Goal: Transaction & Acquisition: Obtain resource

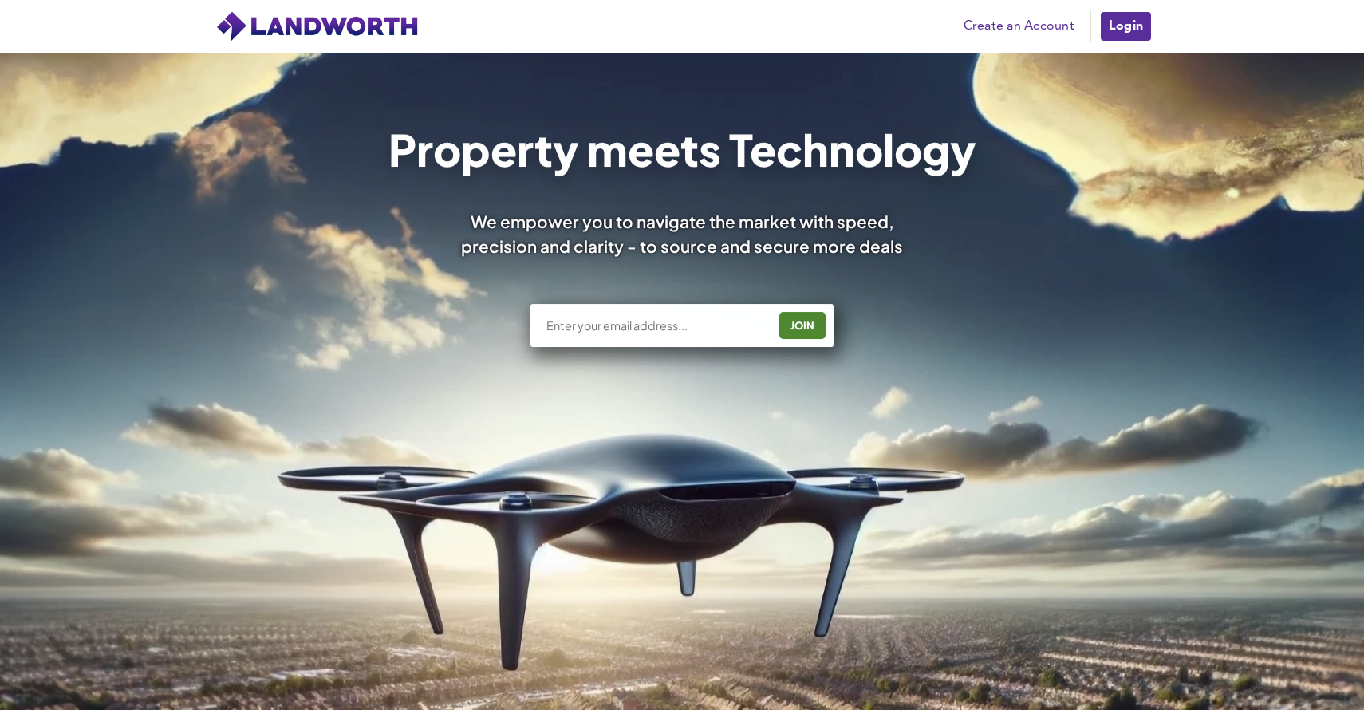
click at [604, 337] on div "JOIN" at bounding box center [682, 325] width 303 height 43
click at [638, 320] on input "text" at bounding box center [656, 326] width 223 height 16
type input "[PERSON_NAME][EMAIL_ADDRESS][DOMAIN_NAME]"
click at [808, 325] on div "JOIN" at bounding box center [802, 326] width 37 height 26
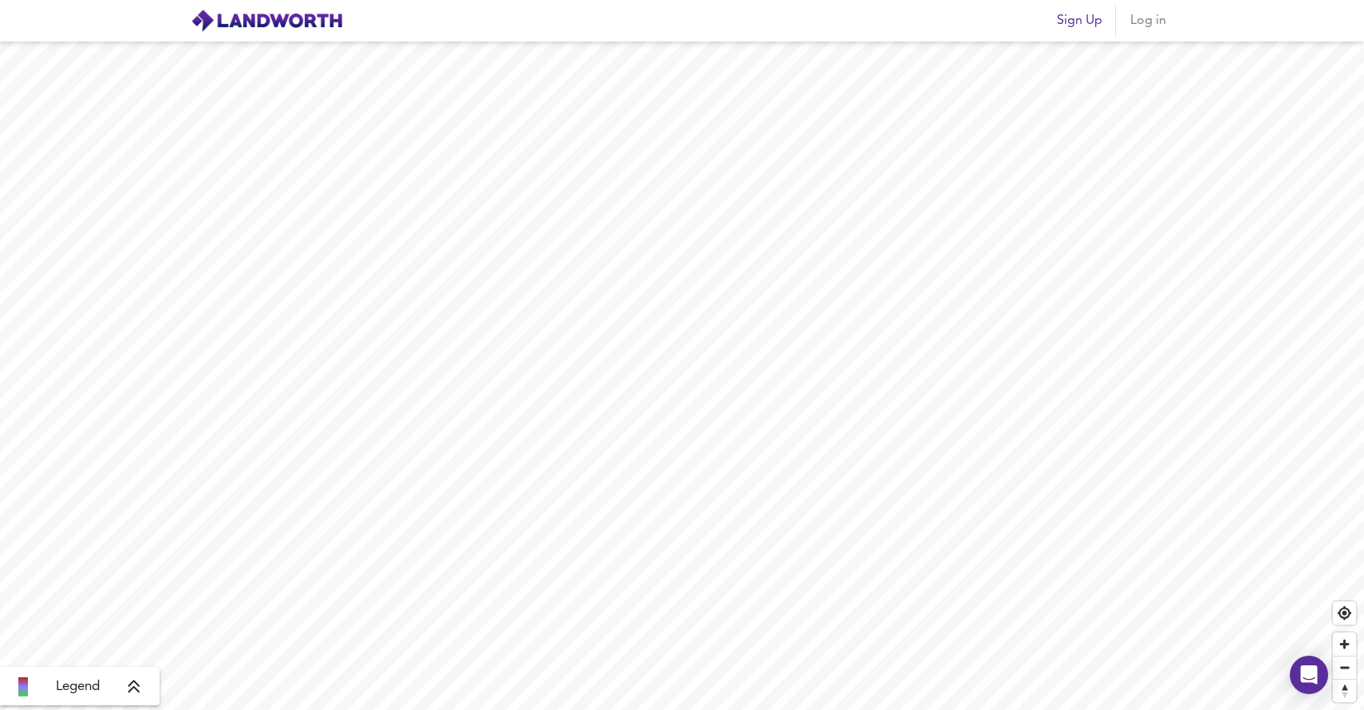
click at [1150, 24] on span "Log in" at bounding box center [1148, 21] width 38 height 22
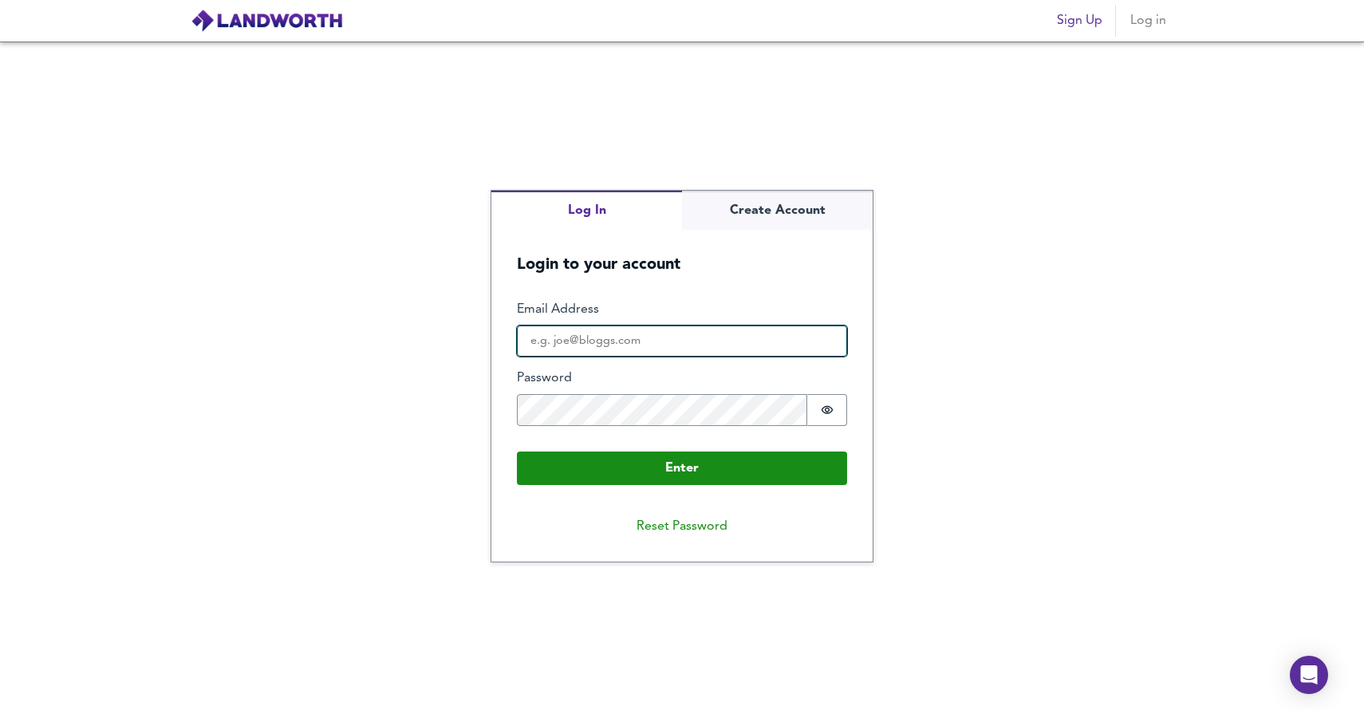
type input "[PERSON_NAME][EMAIL_ADDRESS][DOMAIN_NAME]"
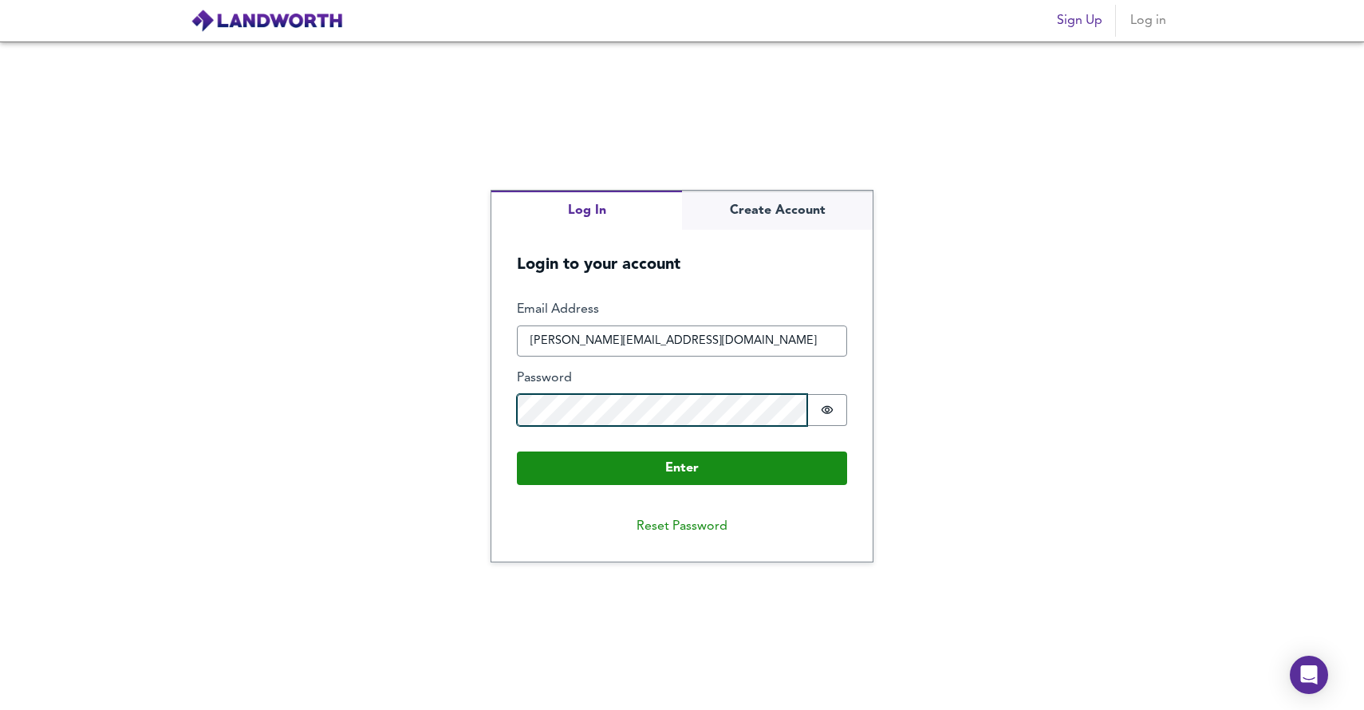
click at [682, 467] on button "Enter" at bounding box center [682, 469] width 330 height 34
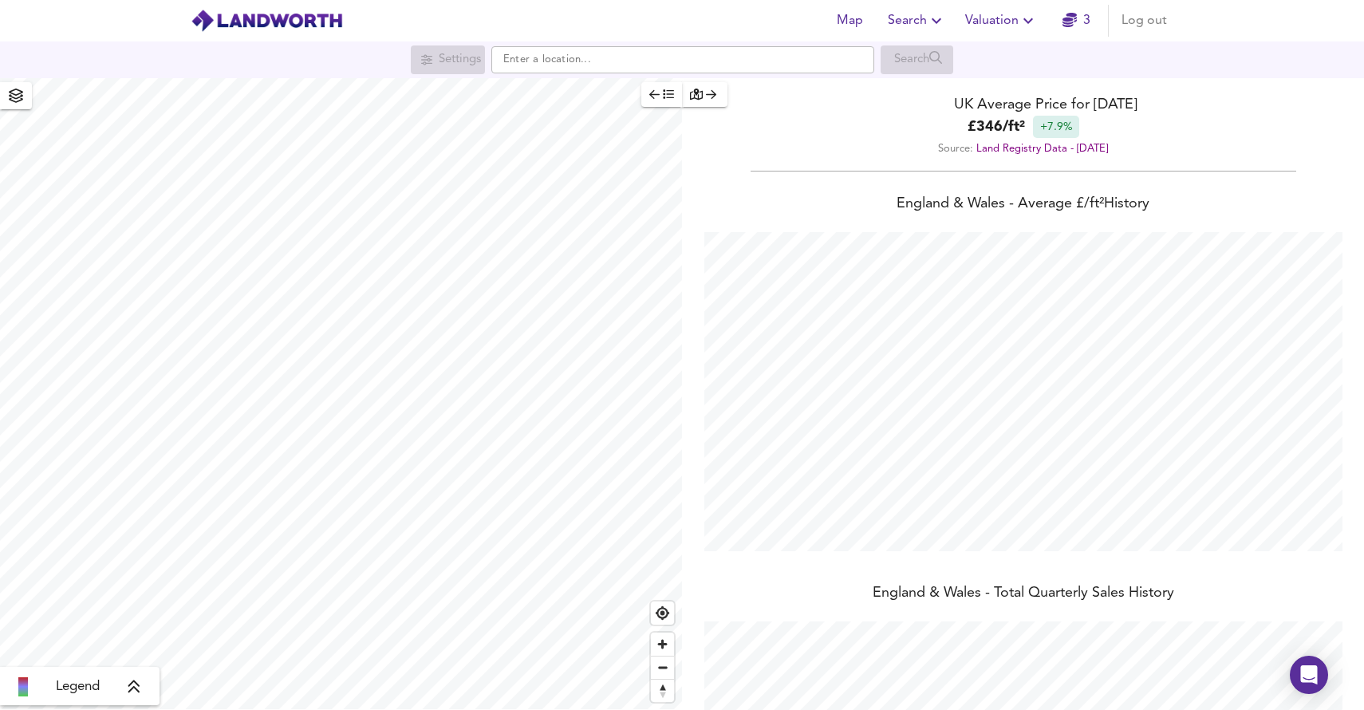
scroll to position [710, 1364]
click at [592, 55] on input "text" at bounding box center [683, 59] width 383 height 27
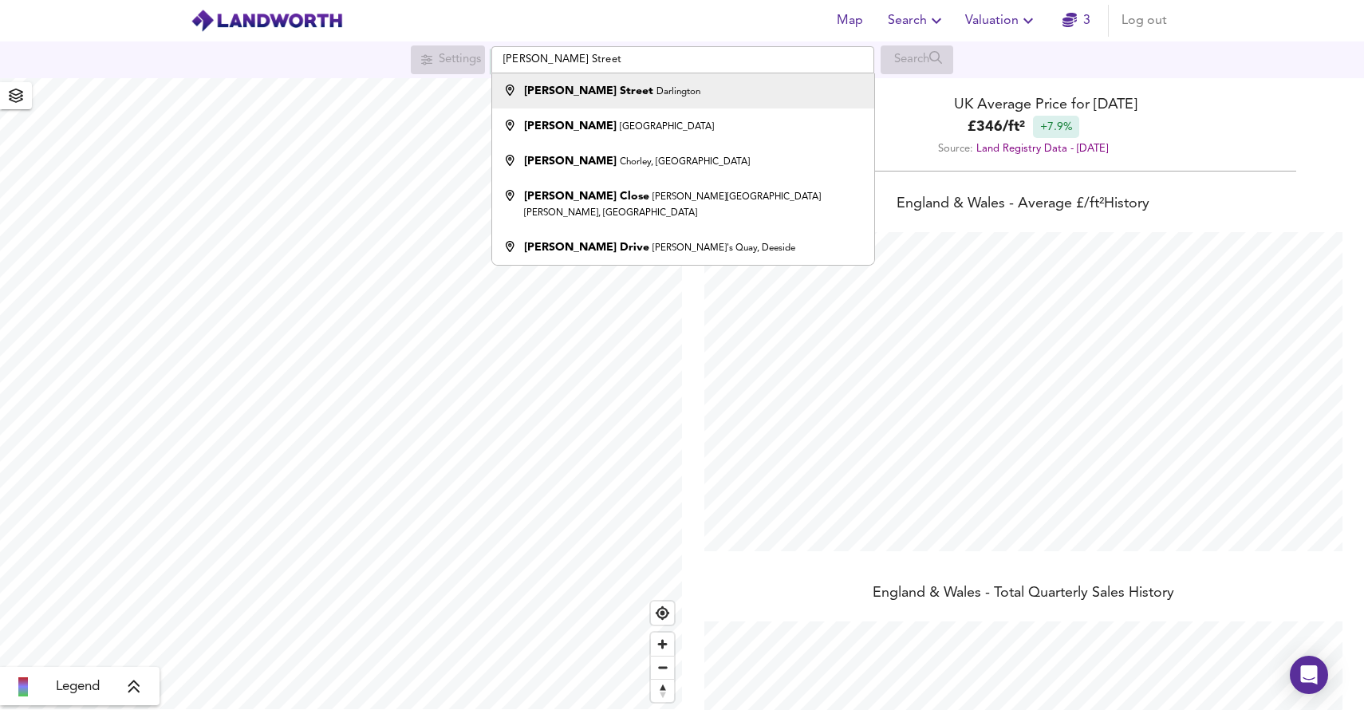
drag, startPoint x: 592, startPoint y: 55, endPoint x: 620, endPoint y: 92, distance: 46.1
click at [657, 92] on small "Darlington" at bounding box center [679, 92] width 44 height 10
type input "Dodds Street, Darlington"
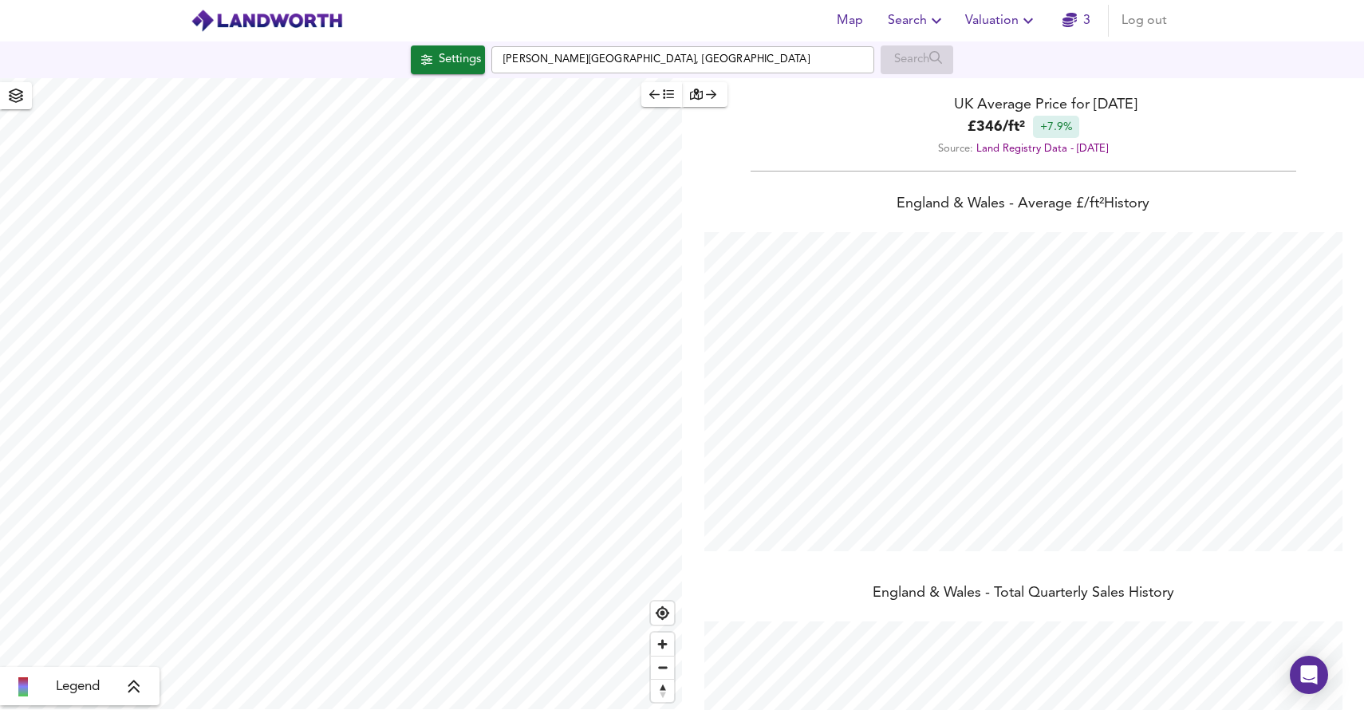
checkbox input "false"
checkbox input "true"
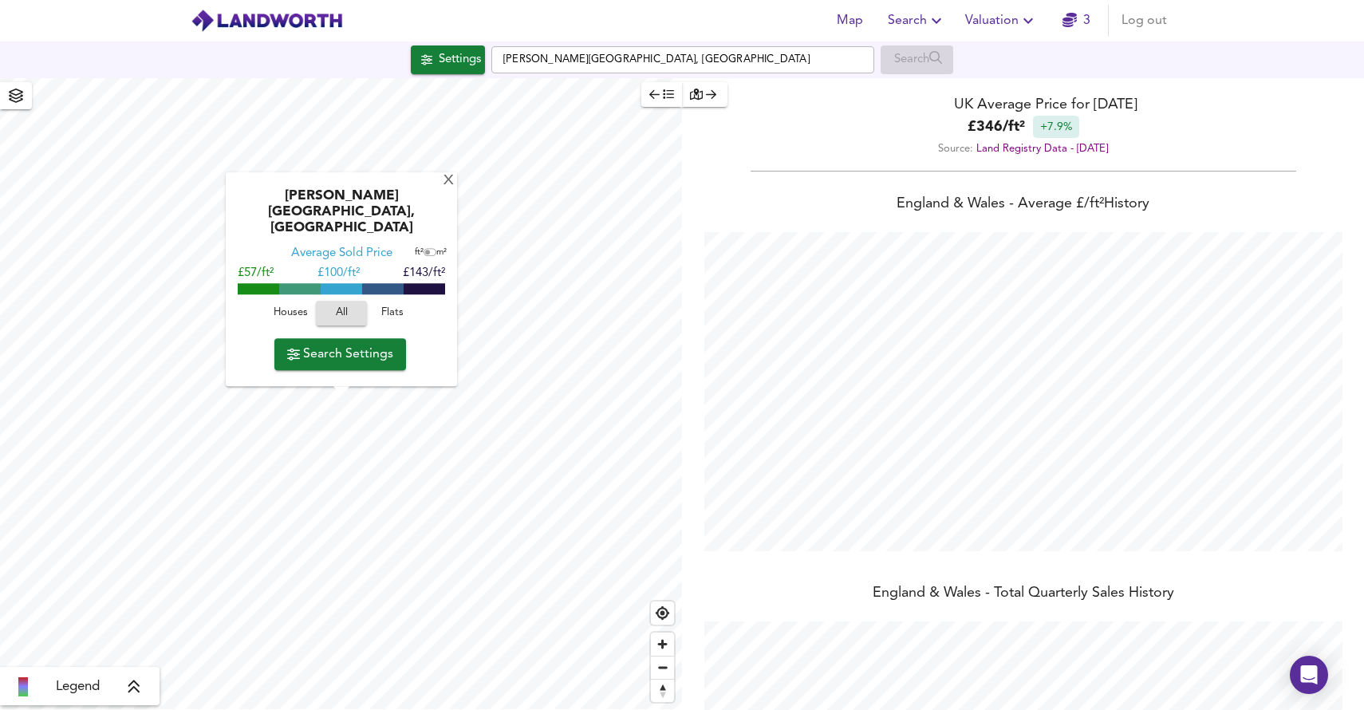
click at [300, 318] on span "Houses" at bounding box center [290, 314] width 43 height 18
click at [335, 361] on span "Search Settings" at bounding box center [340, 354] width 106 height 22
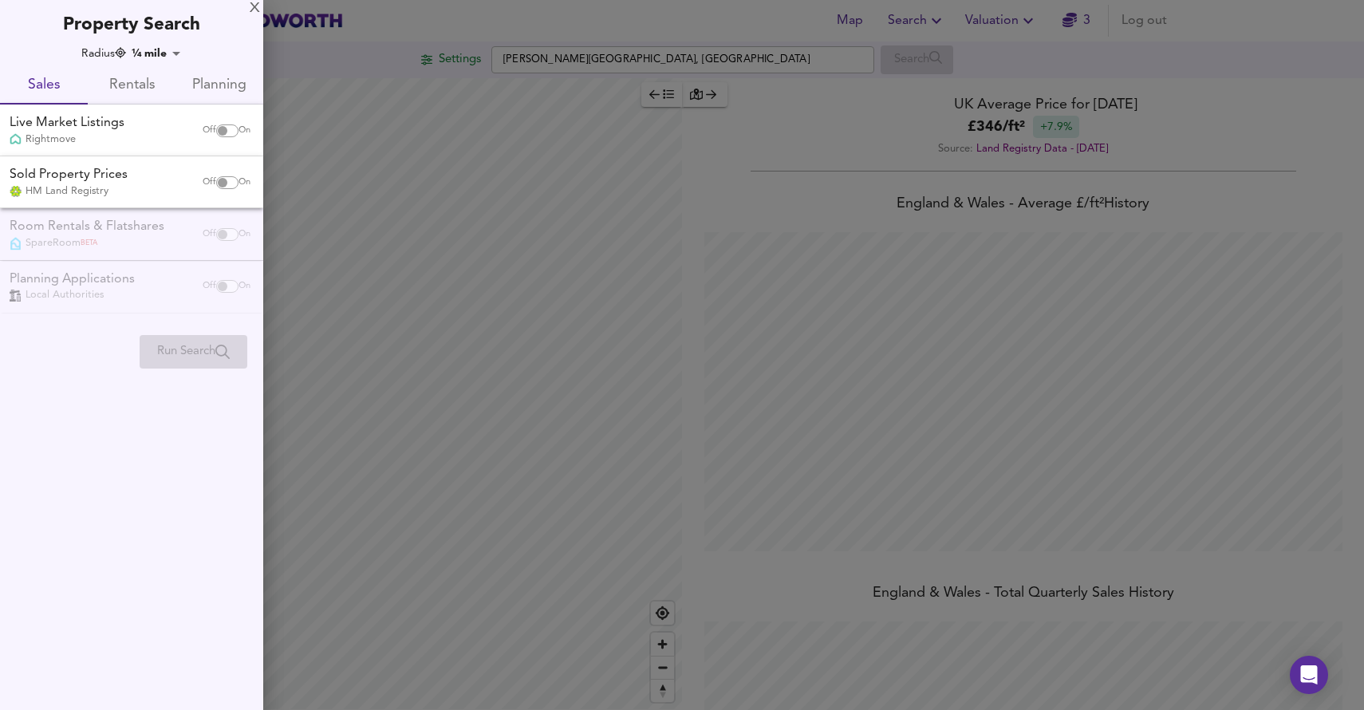
click at [115, 141] on div "Rightmove" at bounding box center [67, 139] width 115 height 14
checkbox input "true"
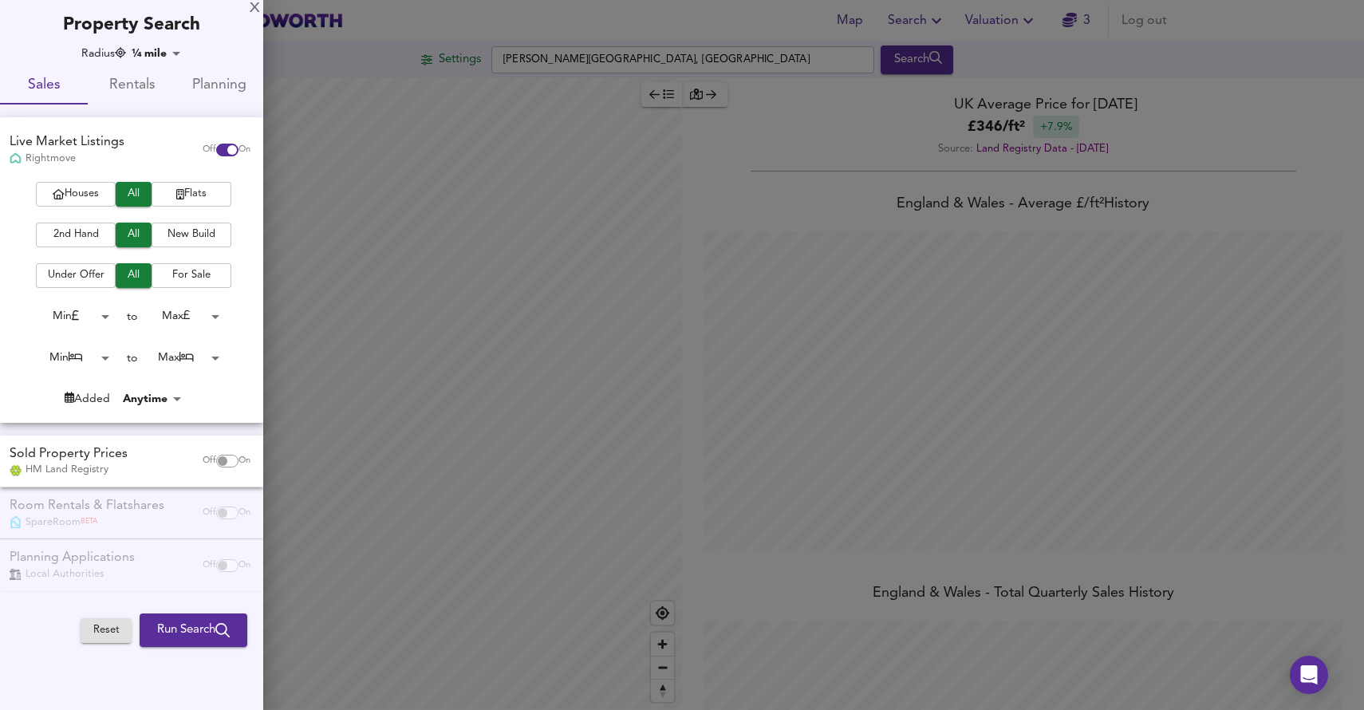
click at [61, 195] on icon "button" at bounding box center [59, 194] width 12 height 10
click at [75, 233] on span "2nd Hand" at bounding box center [76, 235] width 64 height 18
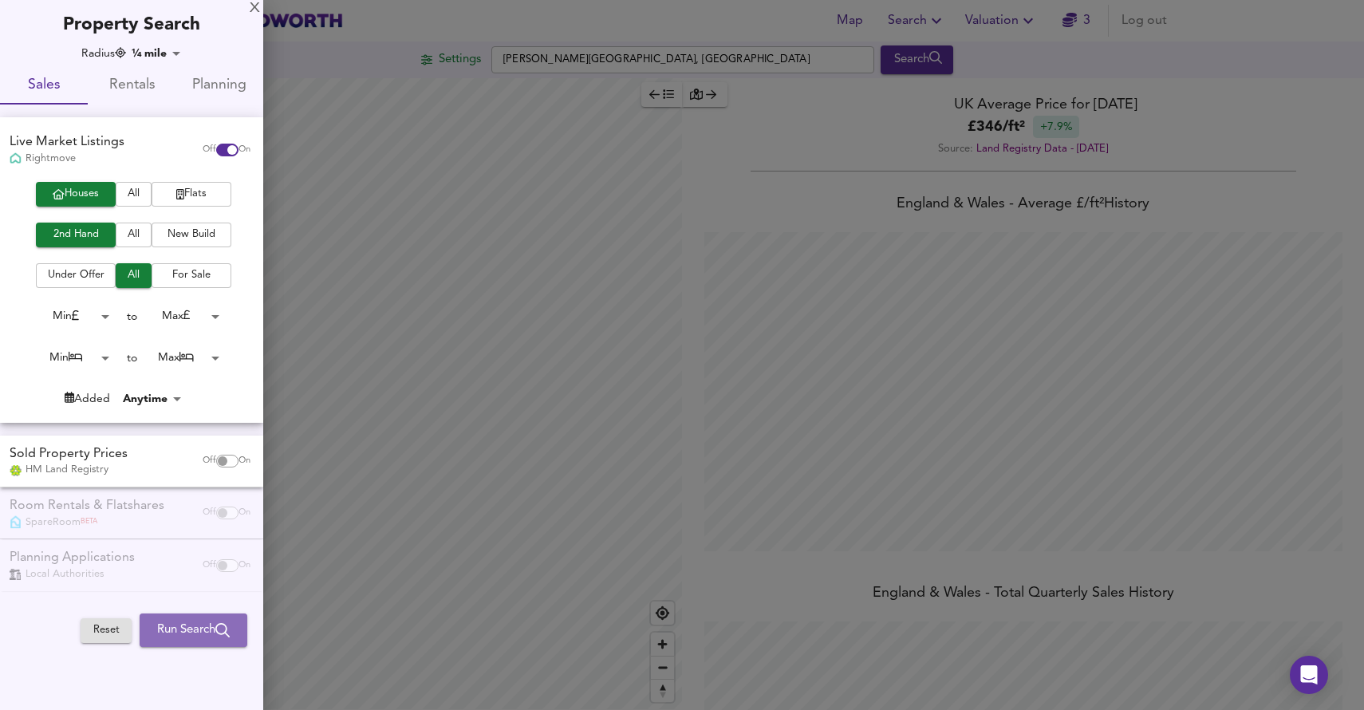
click at [180, 614] on button "Run Search" at bounding box center [194, 631] width 108 height 34
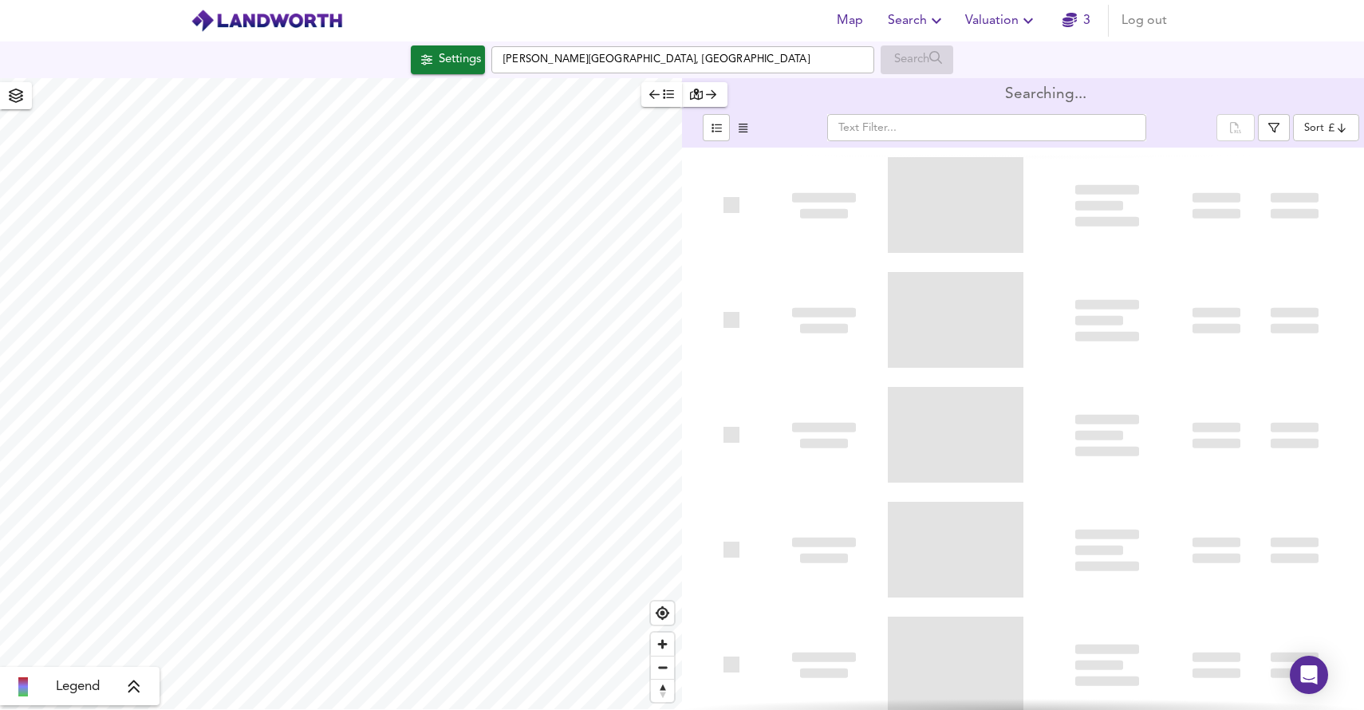
type input "bestdeal"
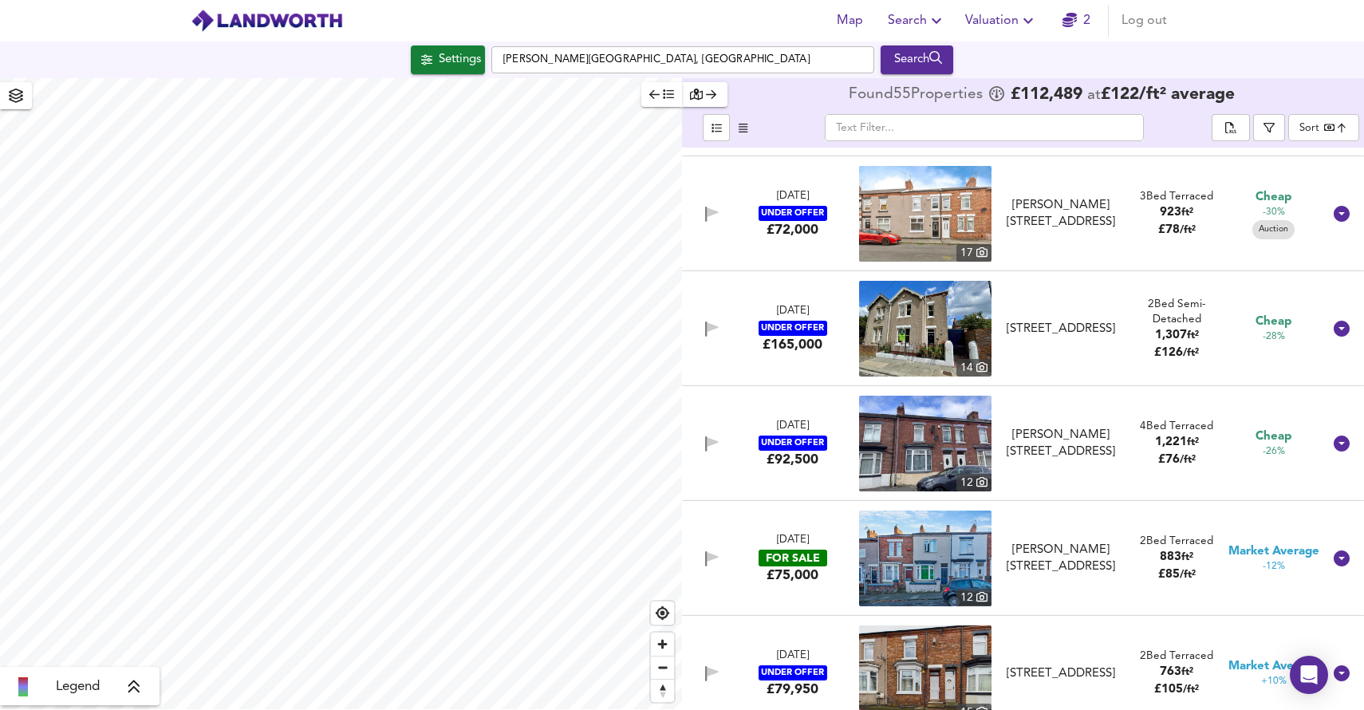
scroll to position [332, 0]
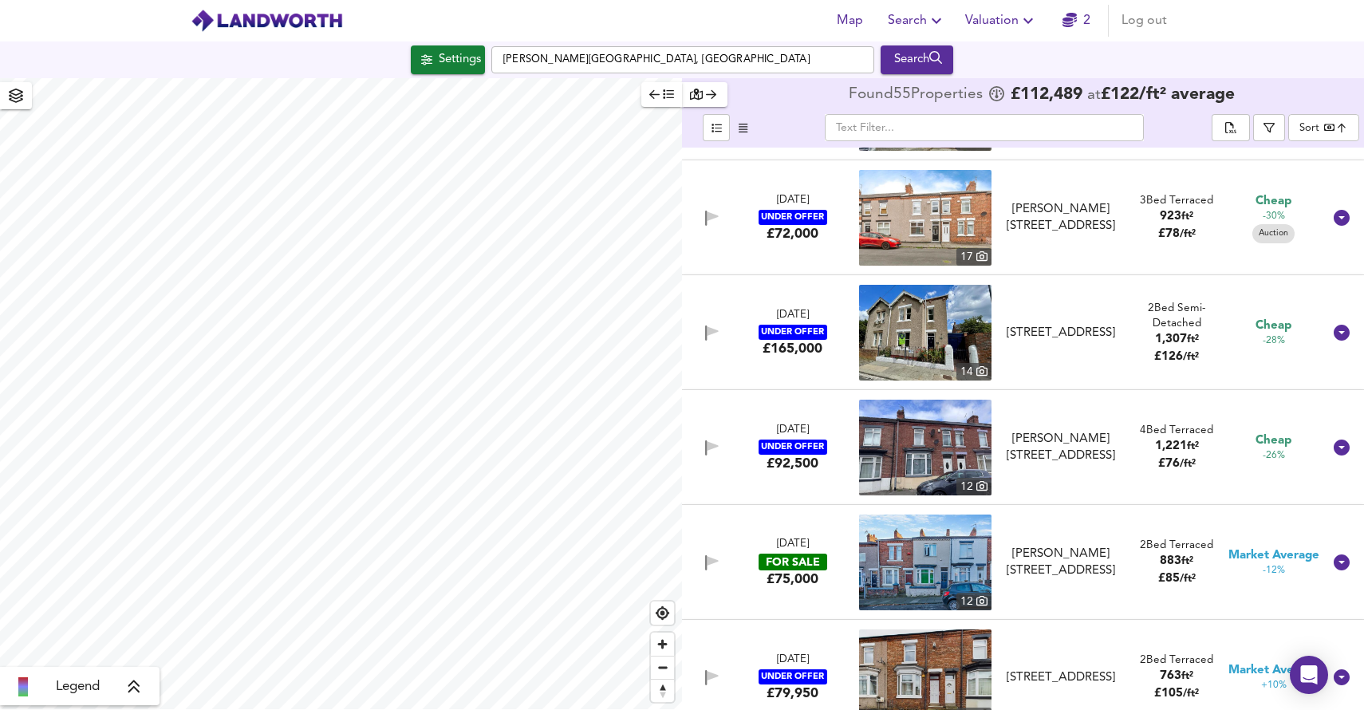
click at [825, 588] on div "13 Jun 2025 FOR SALE £75,000" at bounding box center [793, 562] width 128 height 51
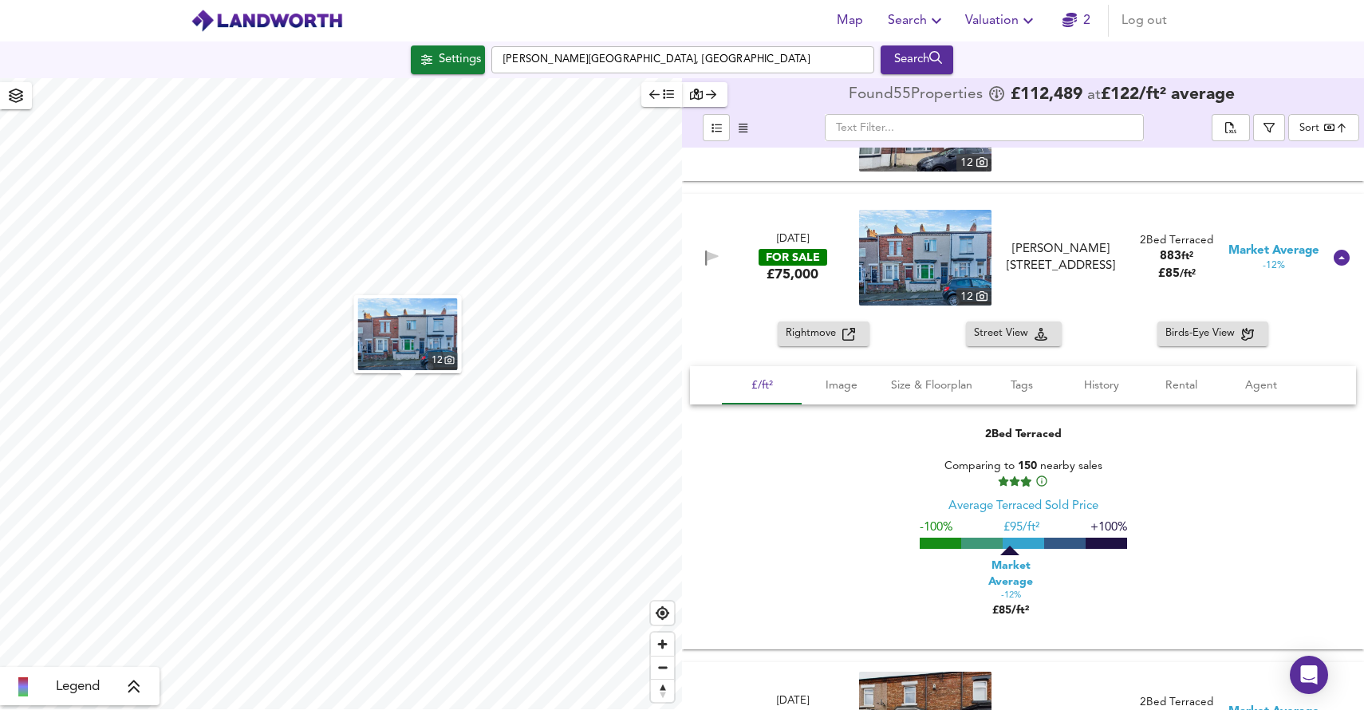
scroll to position [654, 0]
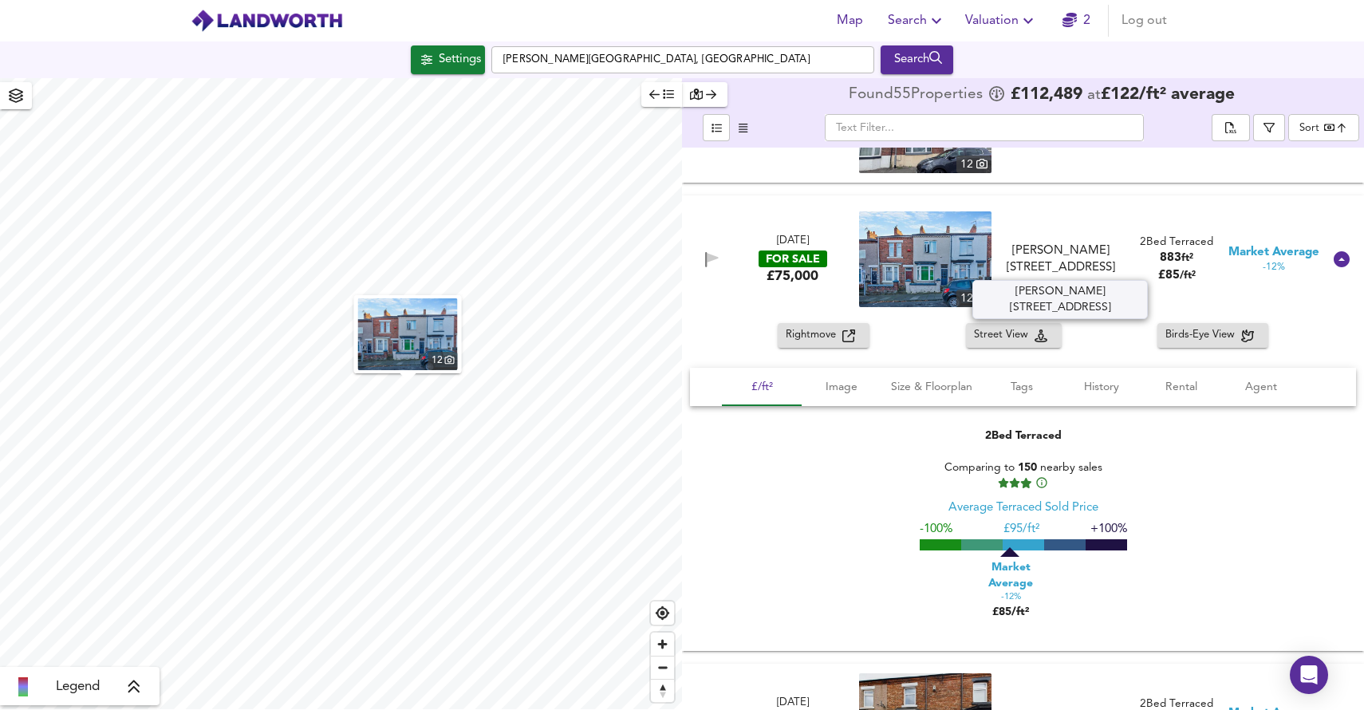
click at [1082, 264] on div "Dodds Street, Darlington, DL3 6BE" at bounding box center [1061, 260] width 121 height 34
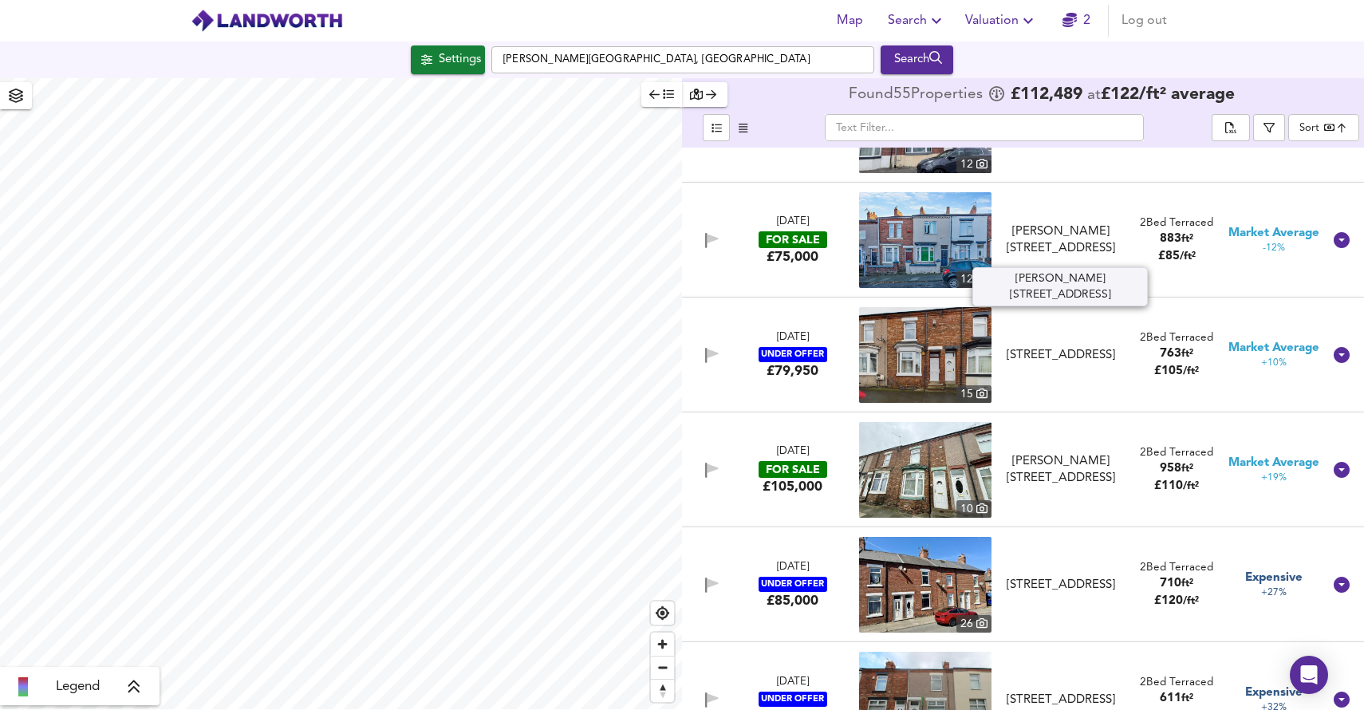
click at [1082, 264] on div "13 Jun 2025 FOR SALE £75,000 12 Dodds Street, Darlington, DL3 6BE Dodds Street,…" at bounding box center [1004, 240] width 638 height 96
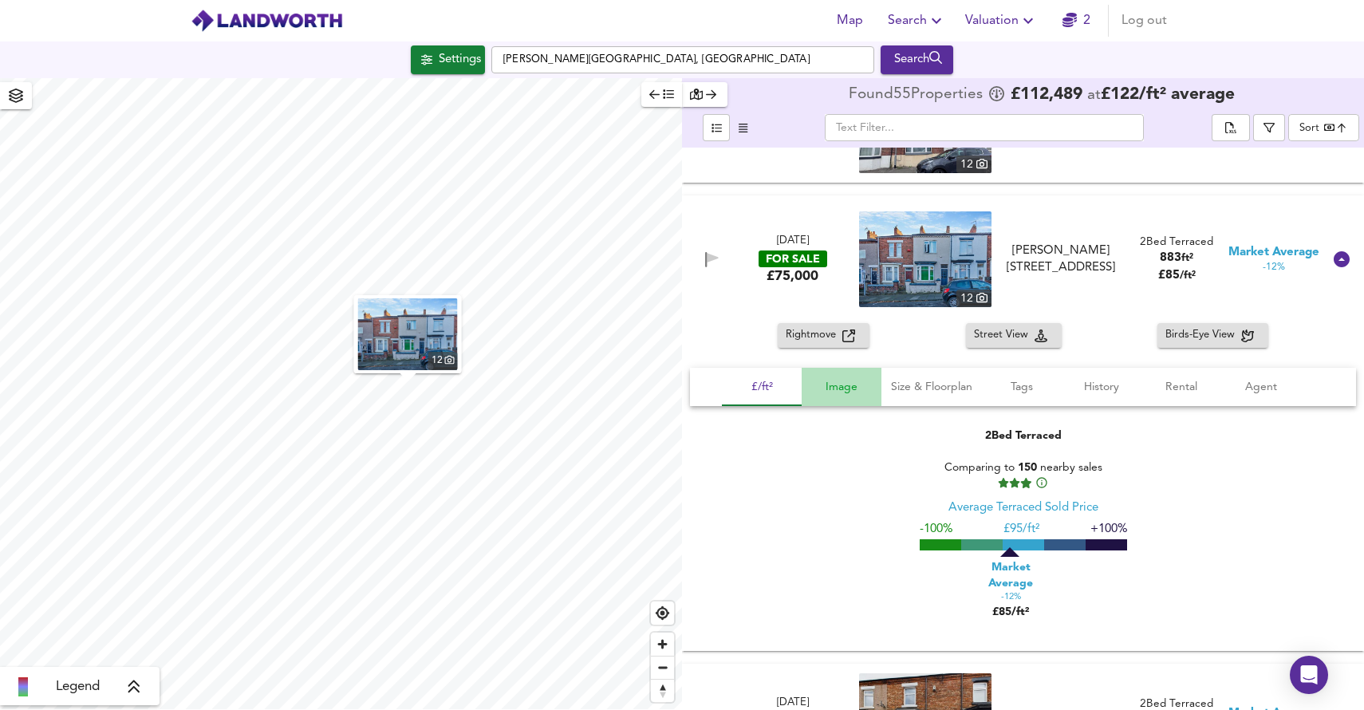
click at [850, 390] on span "Image" at bounding box center [841, 387] width 61 height 20
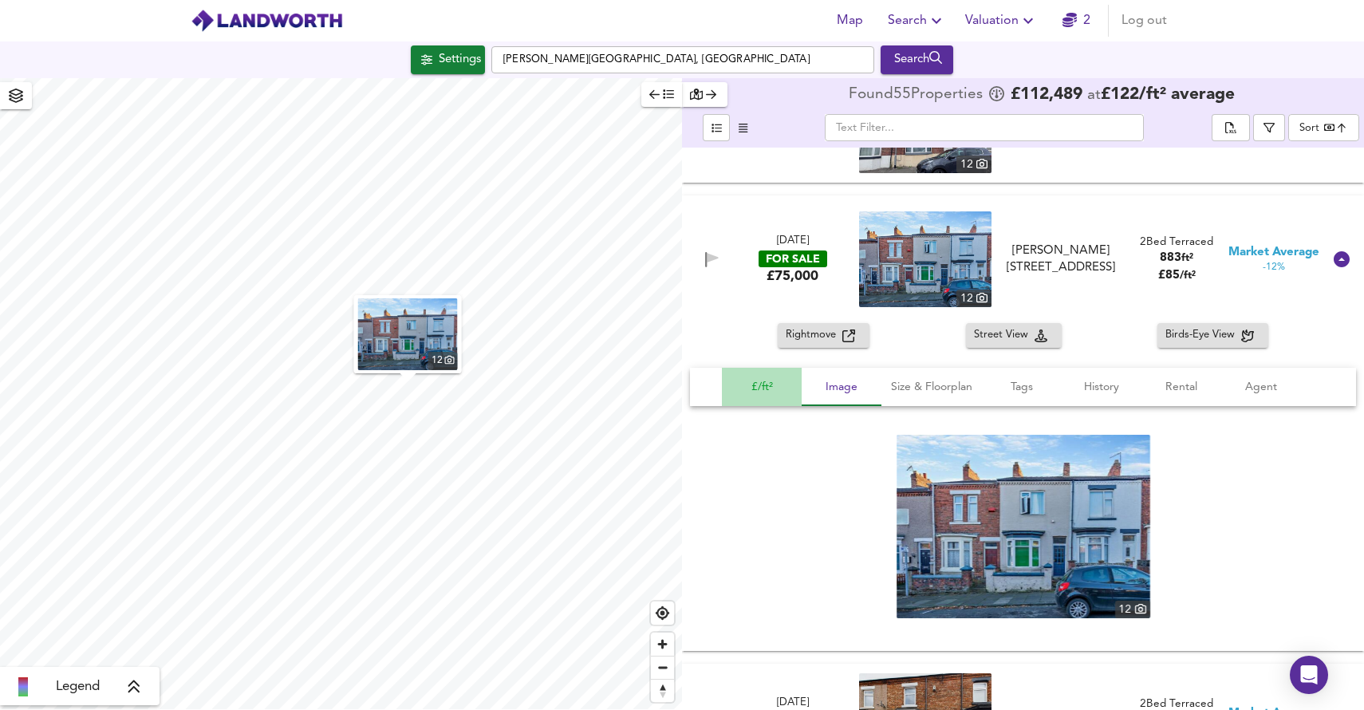
click at [772, 385] on span "£/ft²" at bounding box center [762, 387] width 61 height 20
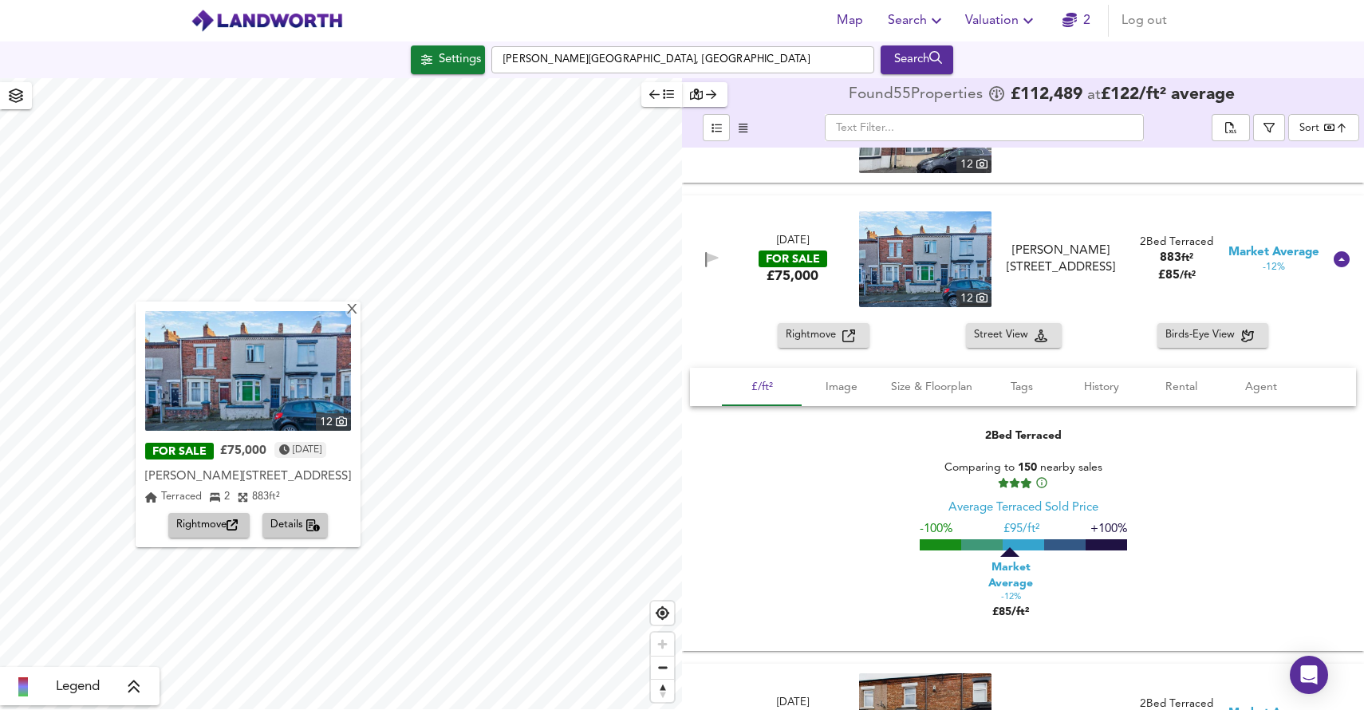
click at [997, 15] on span "Valuation" at bounding box center [1001, 21] width 73 height 22
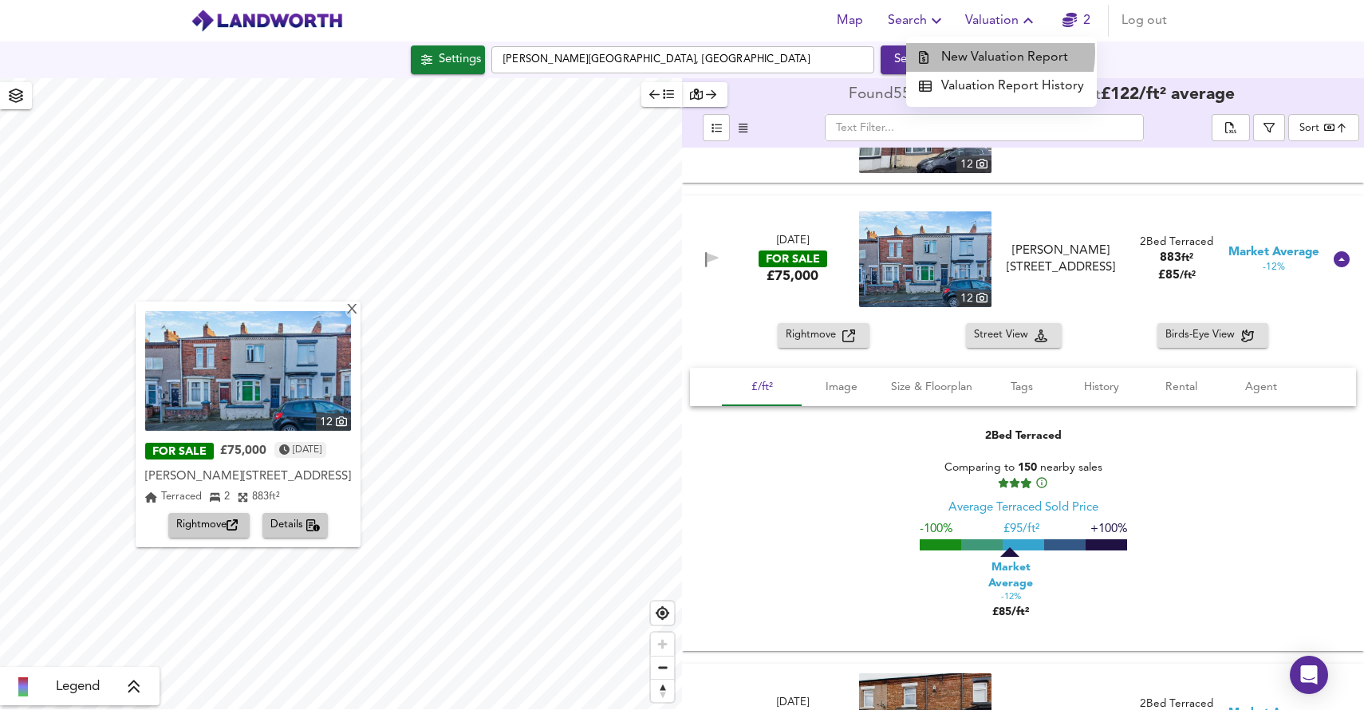
click at [986, 53] on li "New Valuation Report" at bounding box center [1001, 57] width 191 height 29
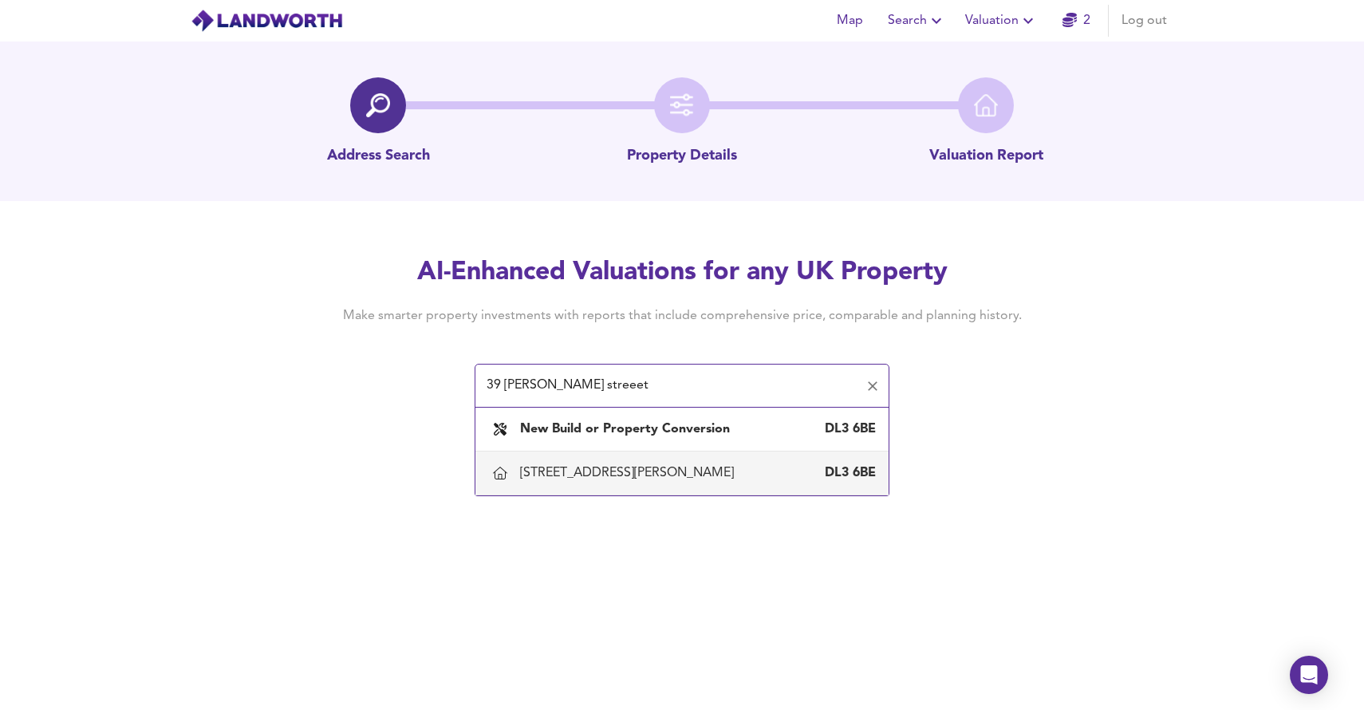
click at [641, 459] on div "39 Dodds Street, Darlington DL3 6BE" at bounding box center [682, 473] width 388 height 34
type input "39 Dodds Street, Darlington"
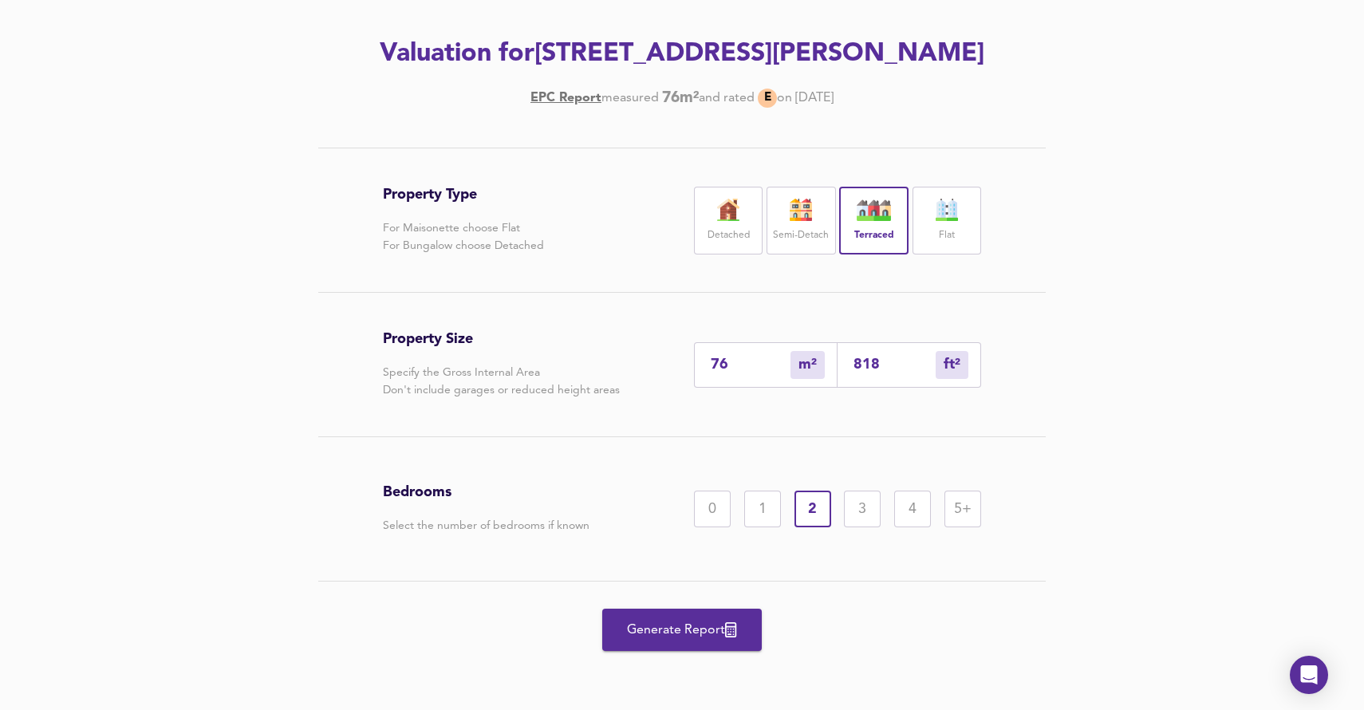
scroll to position [204, 0]
click at [650, 632] on span "Generate Report" at bounding box center [682, 630] width 128 height 22
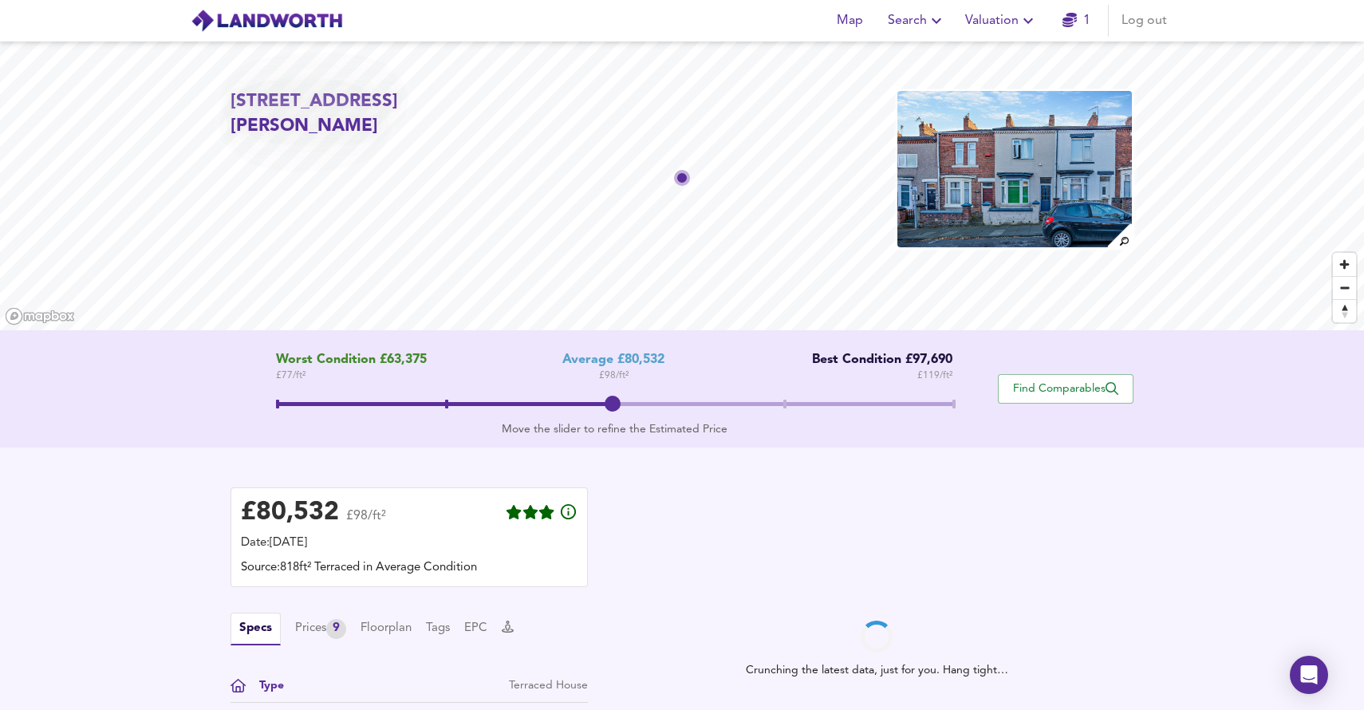
click at [784, 405] on span at bounding box center [785, 404] width 3 height 9
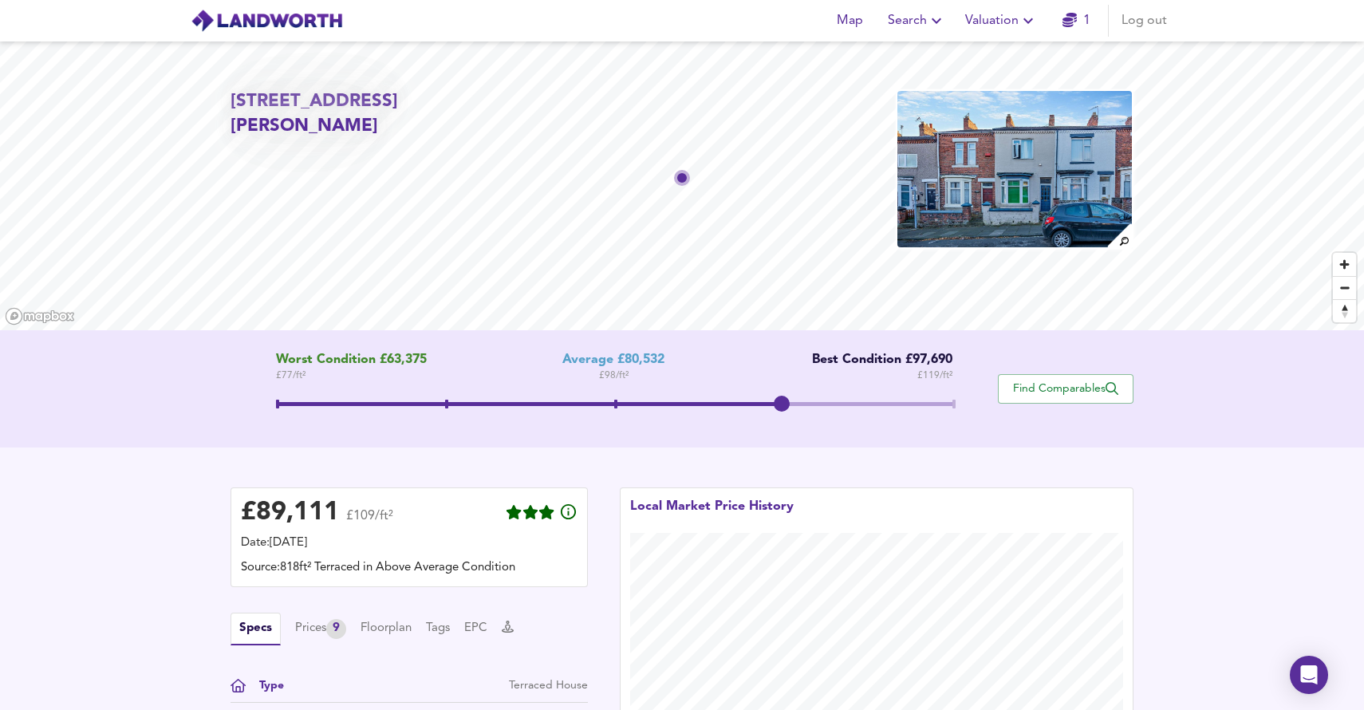
click at [614, 402] on span at bounding box center [615, 404] width 3 height 9
click at [445, 405] on span at bounding box center [360, 404] width 169 height 4
click at [611, 404] on span at bounding box center [614, 404] width 677 height 4
click at [786, 401] on span at bounding box center [785, 404] width 3 height 9
click at [615, 401] on span at bounding box center [614, 406] width 677 height 29
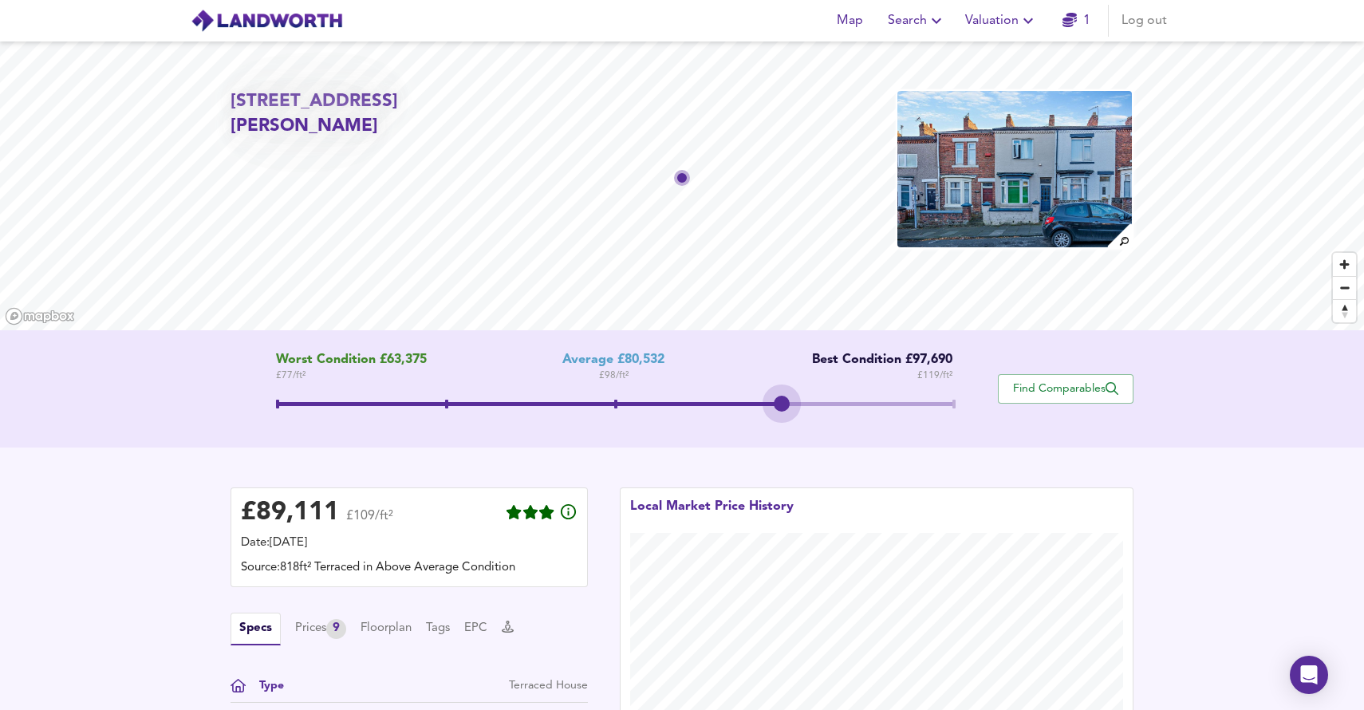
click at [786, 403] on span at bounding box center [785, 404] width 3 height 9
click at [618, 405] on span at bounding box center [614, 406] width 677 height 29
click at [785, 404] on span at bounding box center [614, 406] width 677 height 29
click at [616, 401] on span at bounding box center [615, 404] width 3 height 9
click at [786, 406] on span at bounding box center [614, 406] width 677 height 29
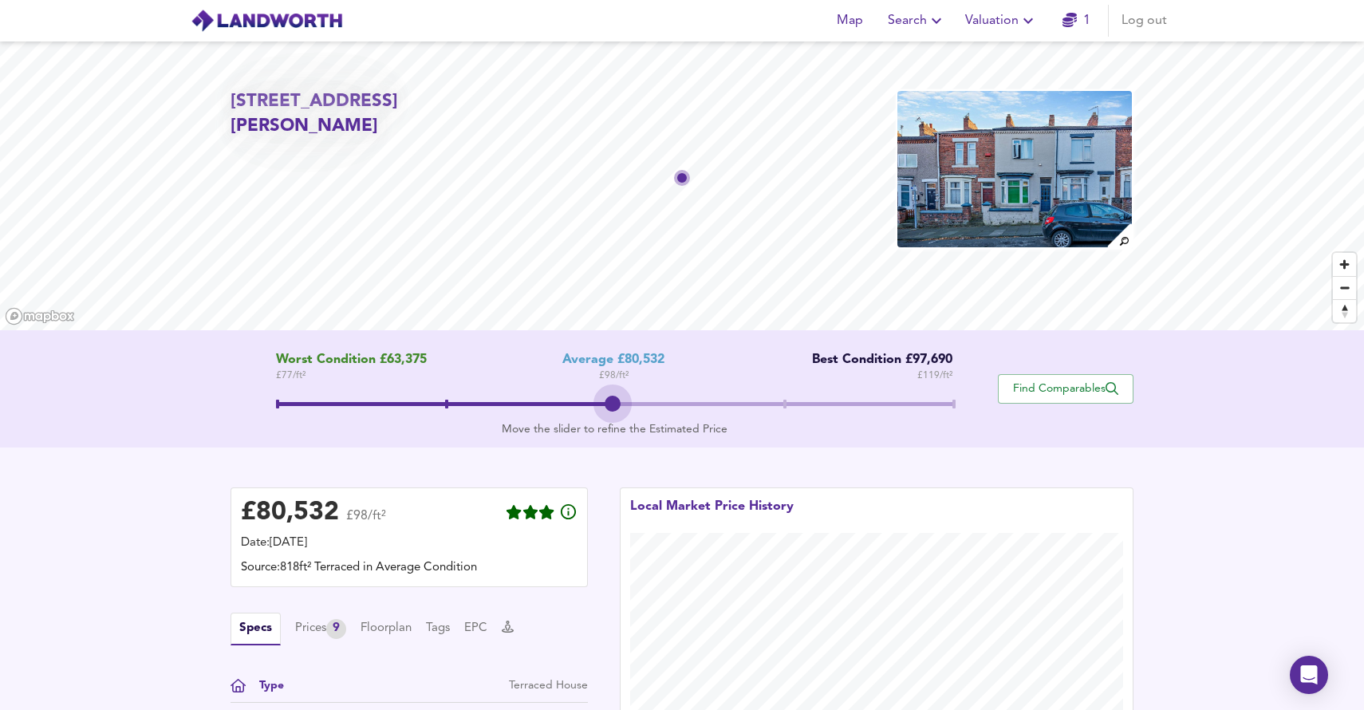
click at [618, 399] on span at bounding box center [614, 406] width 677 height 29
click at [785, 405] on span at bounding box center [614, 406] width 677 height 29
